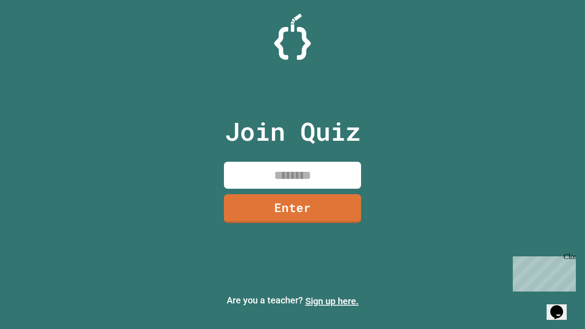
click at [332, 301] on link "Sign up here." at bounding box center [331, 300] width 53 height 11
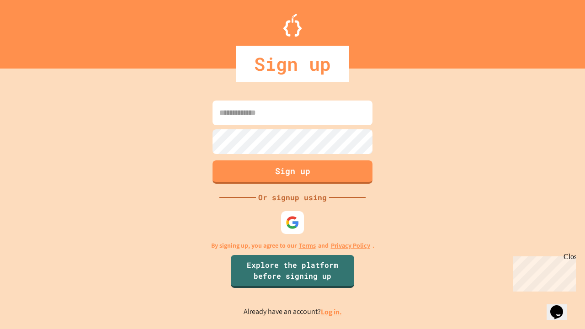
click at [332, 311] on link "Log in." at bounding box center [331, 312] width 21 height 10
